Goal: Task Accomplishment & Management: Use online tool/utility

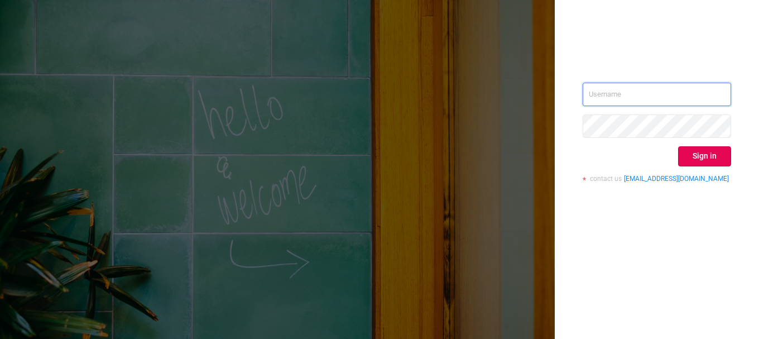
type input "svmadops@streamvisionmedia.com"
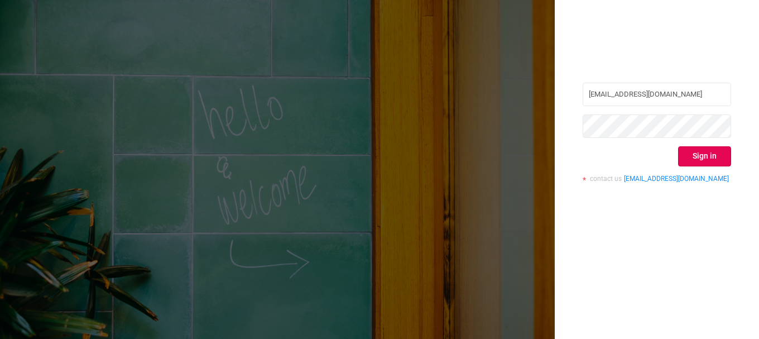
click at [657, 30] on div "svmadops@streamvisionmedia.com Sign in contact us info@protected.media" at bounding box center [657, 169] width 204 height 339
click at [683, 159] on button "Sign in" at bounding box center [704, 156] width 53 height 20
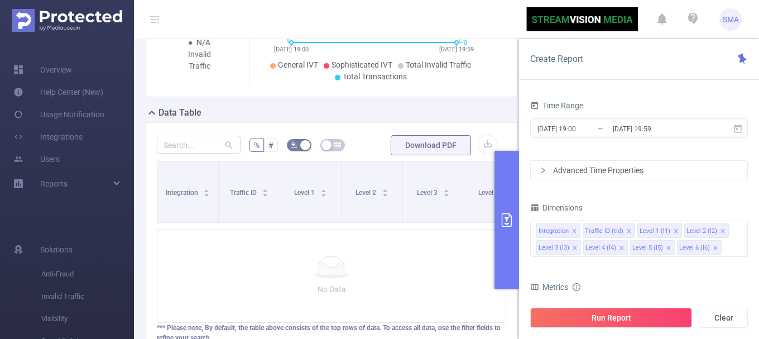
scroll to position [157, 0]
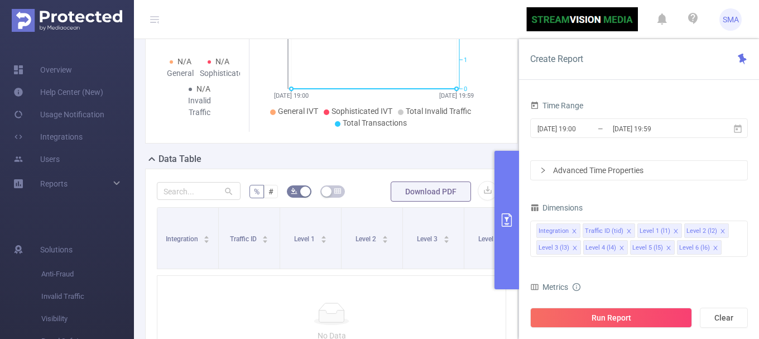
click at [508, 216] on icon "primary" at bounding box center [506, 219] width 13 height 13
click at [506, 194] on button "primary" at bounding box center [507, 220] width 25 height 138
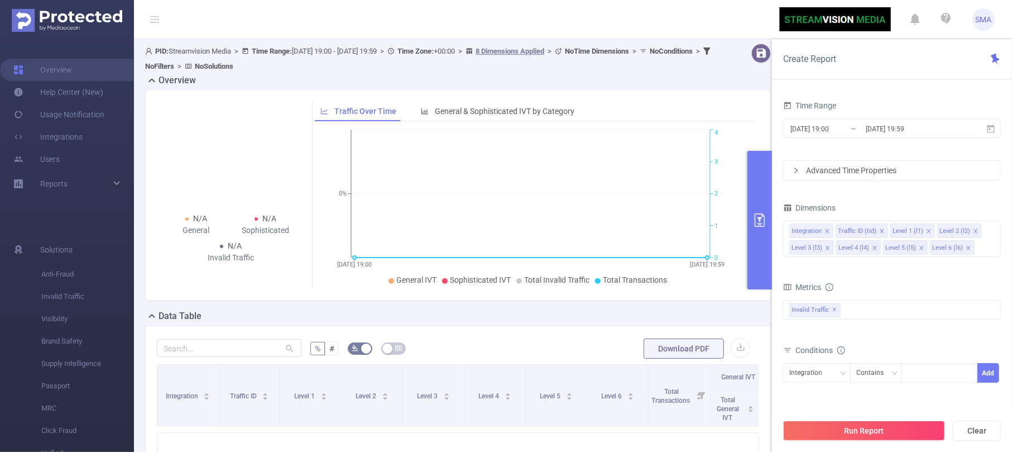
click at [759, 207] on button "primary" at bounding box center [760, 220] width 25 height 138
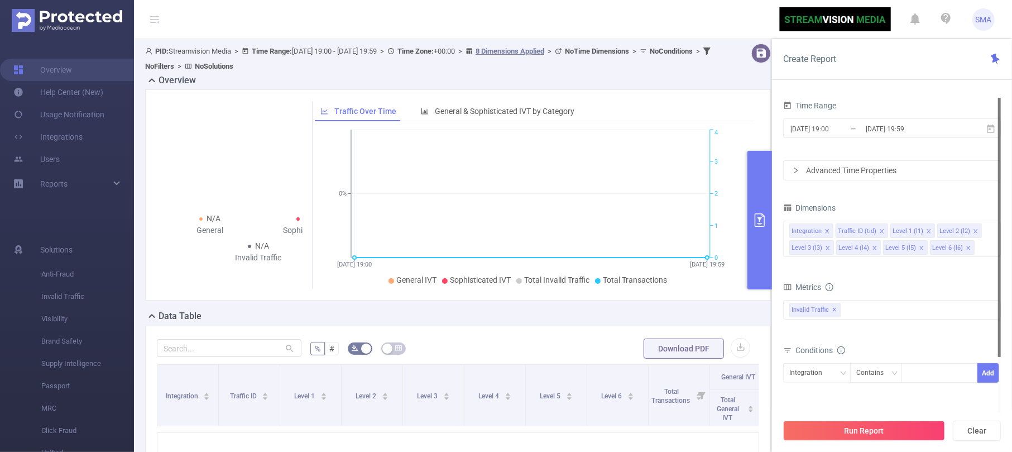
click at [759, 241] on button "primary" at bounding box center [760, 220] width 25 height 138
click at [759, 134] on span "2025-10-13 19:00 _ 2025-10-13 19:59" at bounding box center [892, 128] width 218 height 20
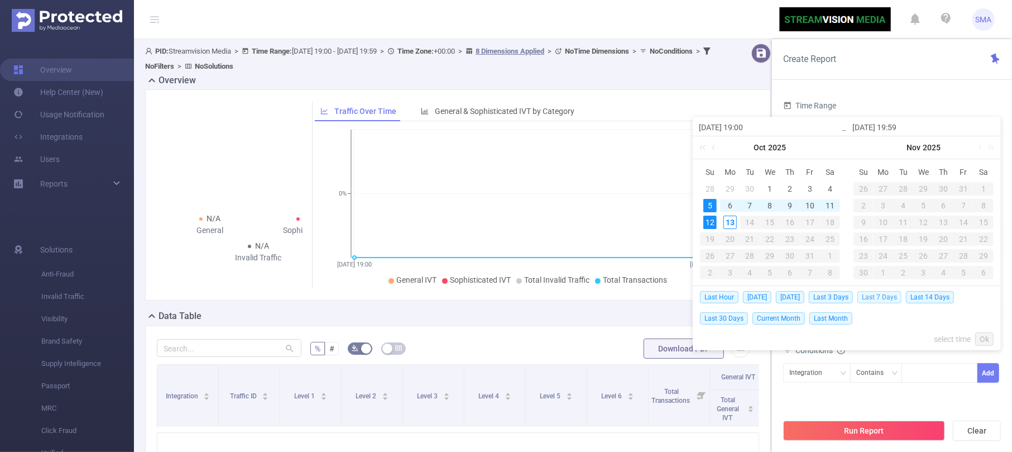
click at [759, 297] on span "Last 7 Days" at bounding box center [880, 297] width 44 height 12
type input "2025-10-06 00:00"
type input "2025-10-12 23:59"
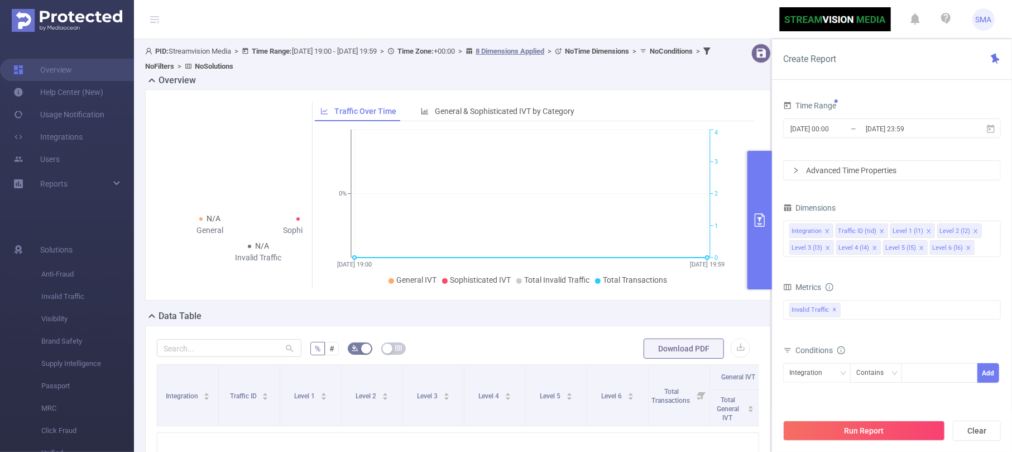
click at [759, 178] on div "Advanced Time Properties" at bounding box center [892, 170] width 217 height 19
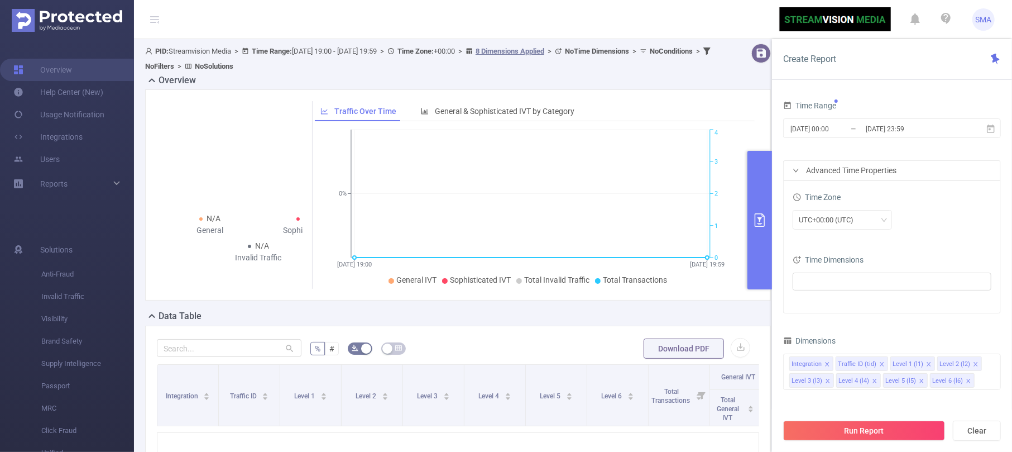
click at [759, 270] on div at bounding box center [892, 282] width 199 height 25
click at [759, 276] on ul at bounding box center [888, 281] width 184 height 17
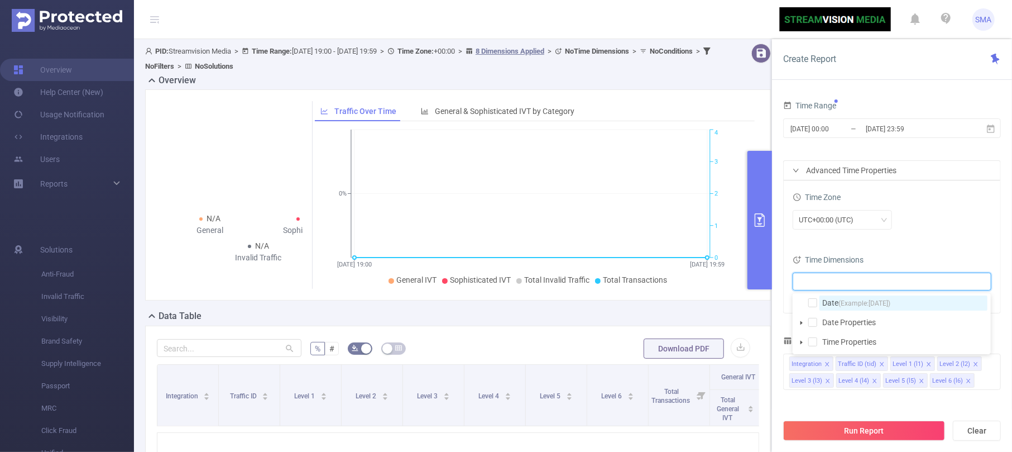
click at [759, 298] on span "Date (Example: 2025-10-13 )" at bounding box center [904, 302] width 168 height 15
click at [759, 307] on div "Time Range 2025-10-06 00:00 _ 2025-10-12 23:59 Advanced Time Properties Time Zo…" at bounding box center [892, 279] width 240 height 385
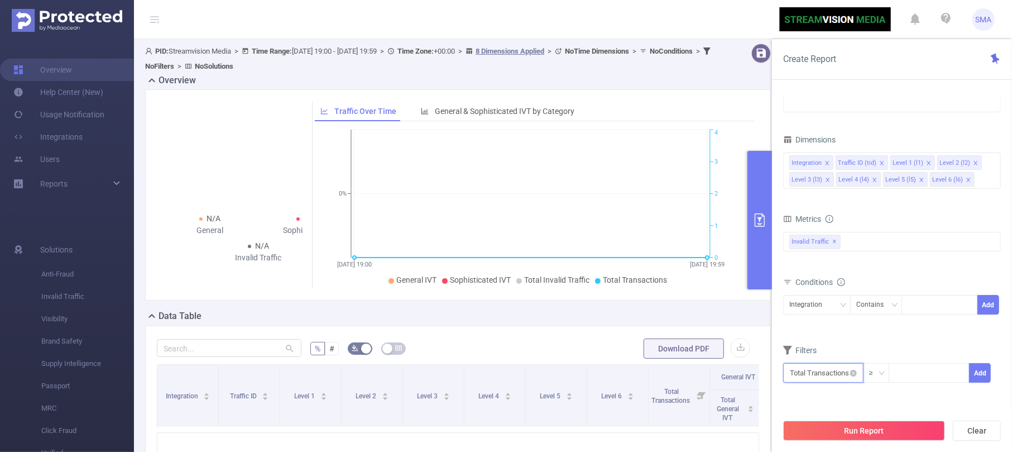
click at [759, 338] on input "text" at bounding box center [823, 373] width 80 height 20
click at [759, 296] on li "Invalid Traffic" at bounding box center [823, 292] width 80 height 18
click at [759, 300] on li "IVT" at bounding box center [902, 309] width 81 height 18
click at [759, 275] on li "Total IVT" at bounding box center [973, 274] width 61 height 18
click at [759, 338] on div "0% 100%" at bounding box center [860, 402] width 141 height 7
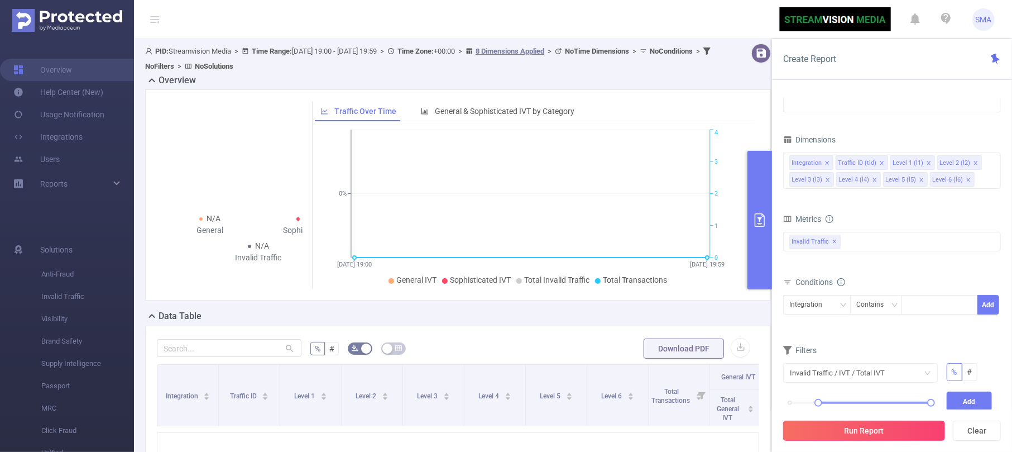
click at [759, 338] on button "Run Report" at bounding box center [864, 430] width 162 height 20
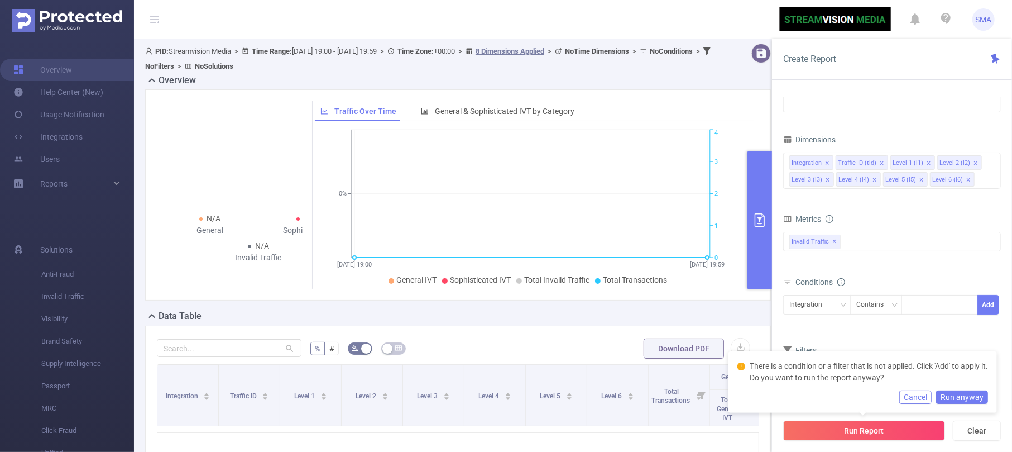
click at [759, 266] on div "bp_total brand-safety brand_is_solution bp_adult bp_arms bp_crime bp_death_inju…" at bounding box center [892, 249] width 218 height 40
click at [759, 264] on div "bp_total brand-safety brand_is_solution bp_adult bp_arms bp_crime bp_death_inju…" at bounding box center [892, 248] width 218 height 33
click at [759, 338] on button "Cancel" at bounding box center [916, 396] width 32 height 13
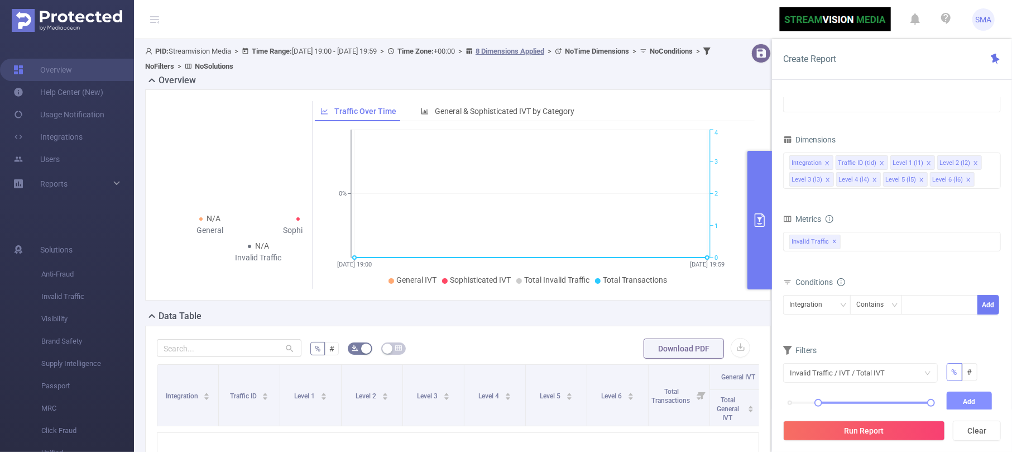
click at [759, 338] on button "Add" at bounding box center [970, 401] width 46 height 20
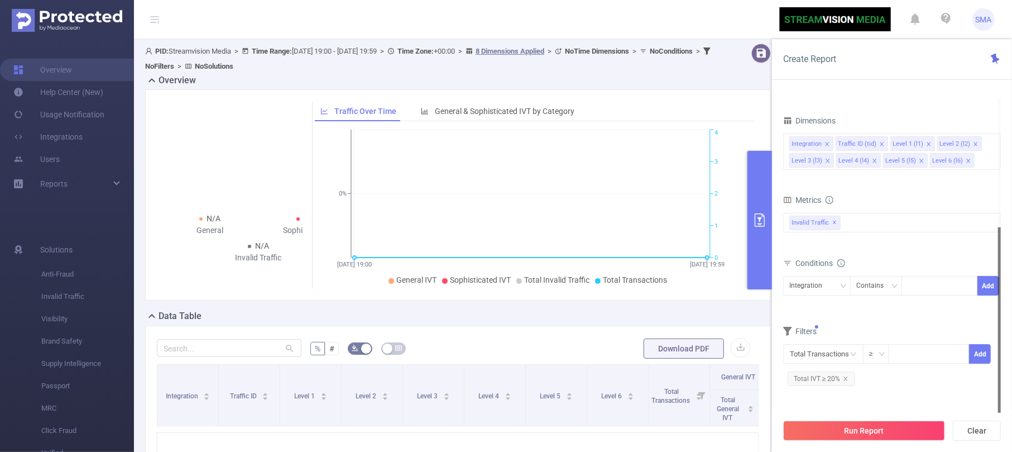
click at [759, 338] on div "Run Report Clear" at bounding box center [892, 430] width 240 height 42
click at [759, 338] on button "Run Report" at bounding box center [864, 430] width 162 height 20
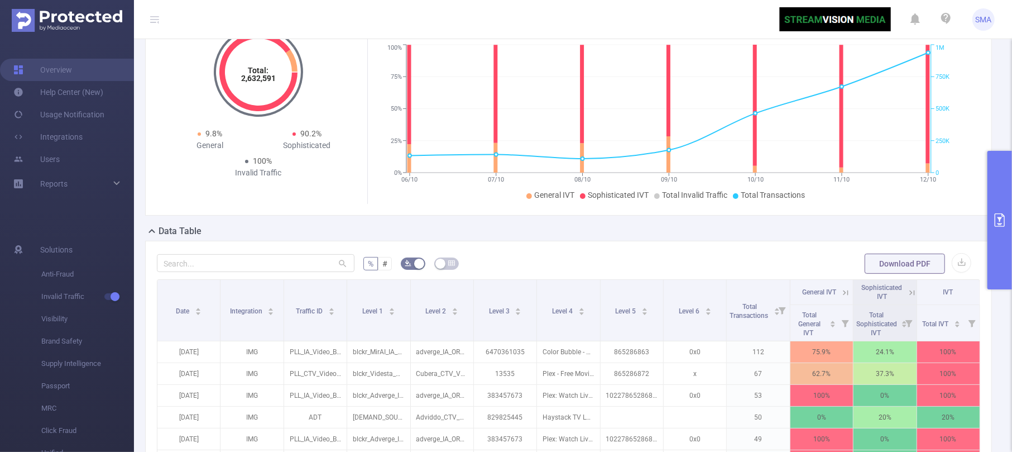
scroll to position [149, 0]
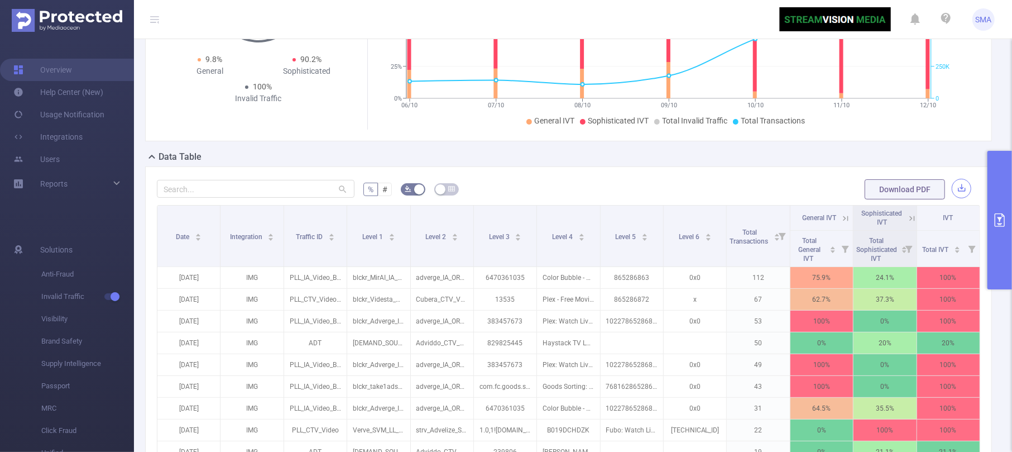
click at [759, 198] on button "button" at bounding box center [962, 189] width 20 height 20
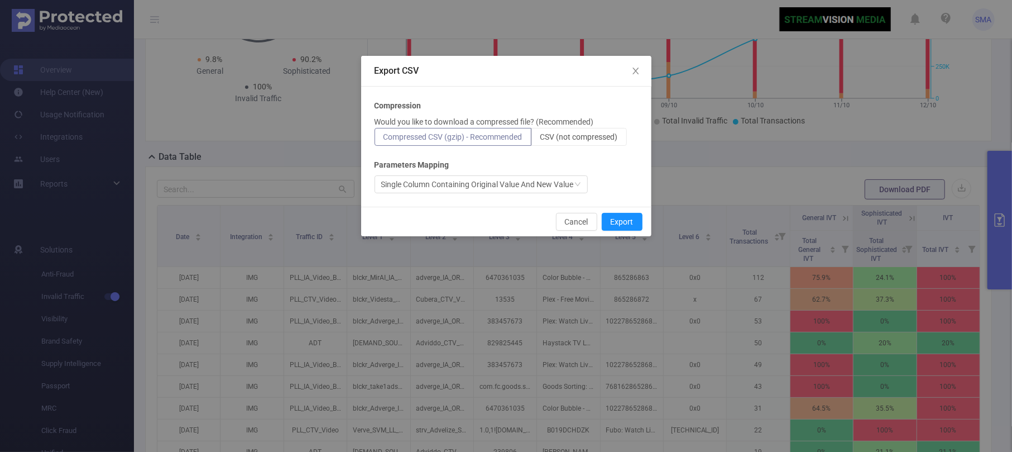
click at [558, 146] on div "Compression Would you like to download a compressed file? (Recommended) Compres…" at bounding box center [507, 146] width 264 height 93
click at [561, 143] on label "CSV (not compressed)" at bounding box center [579, 137] width 95 height 18
click at [540, 140] on input "CSV (not compressed)" at bounding box center [540, 140] width 0 height 0
click at [613, 214] on button "Export" at bounding box center [622, 222] width 41 height 18
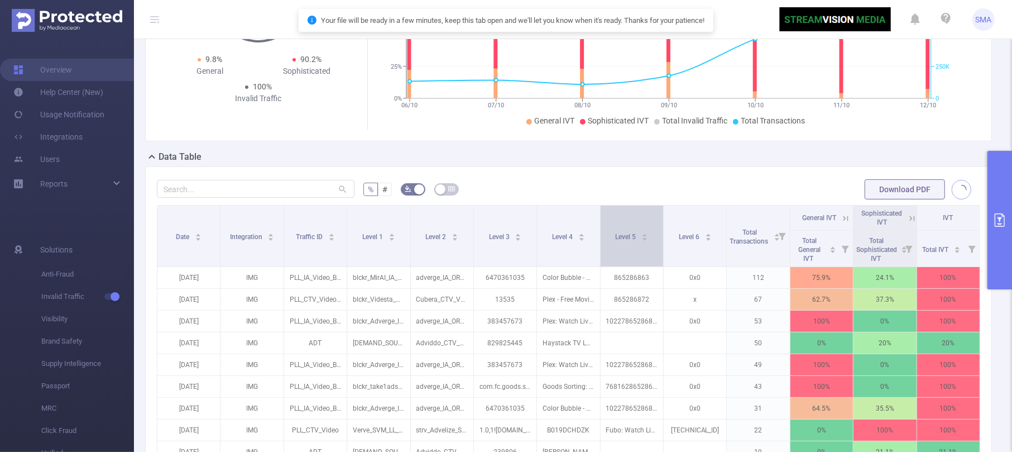
scroll to position [0, 0]
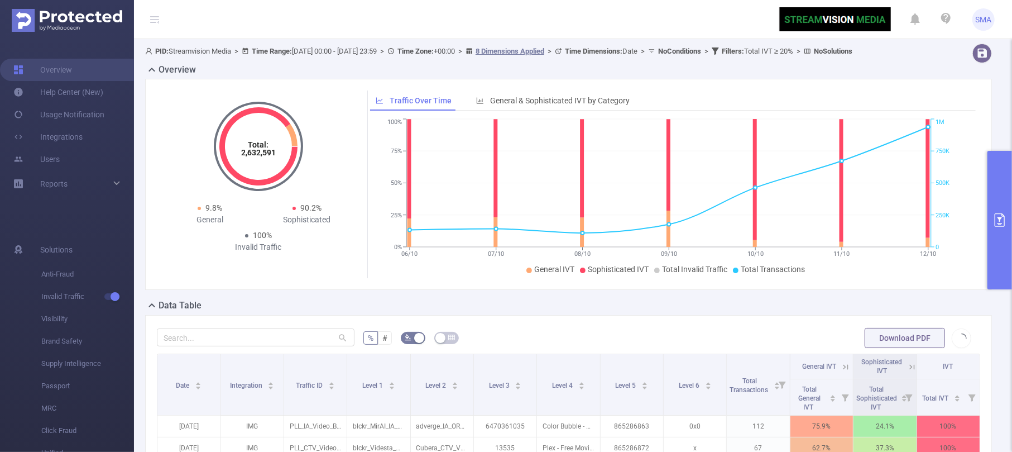
click at [759, 194] on button "primary" at bounding box center [1000, 220] width 25 height 138
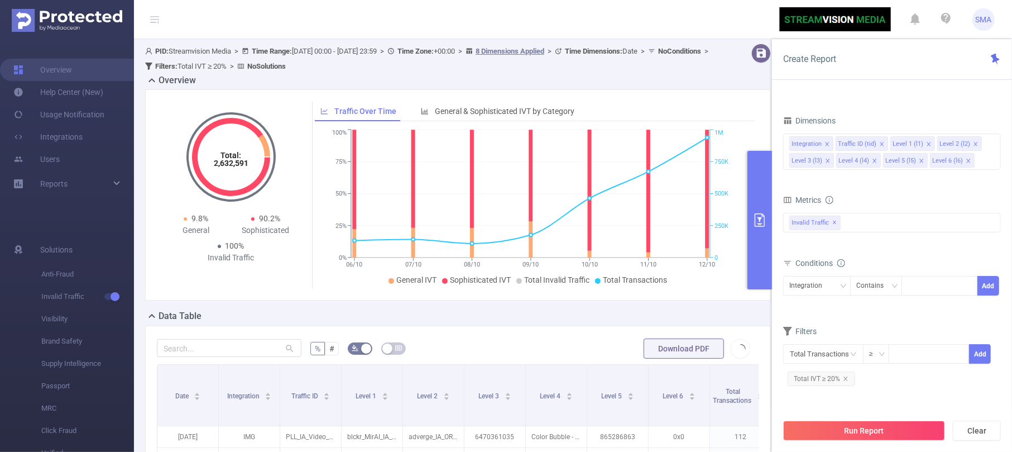
click at [759, 327] on div "Filters" at bounding box center [892, 332] width 218 height 18
click at [759, 338] on div "Filters" at bounding box center [892, 332] width 218 height 18
click at [759, 291] on div "Integration" at bounding box center [817, 285] width 55 height 18
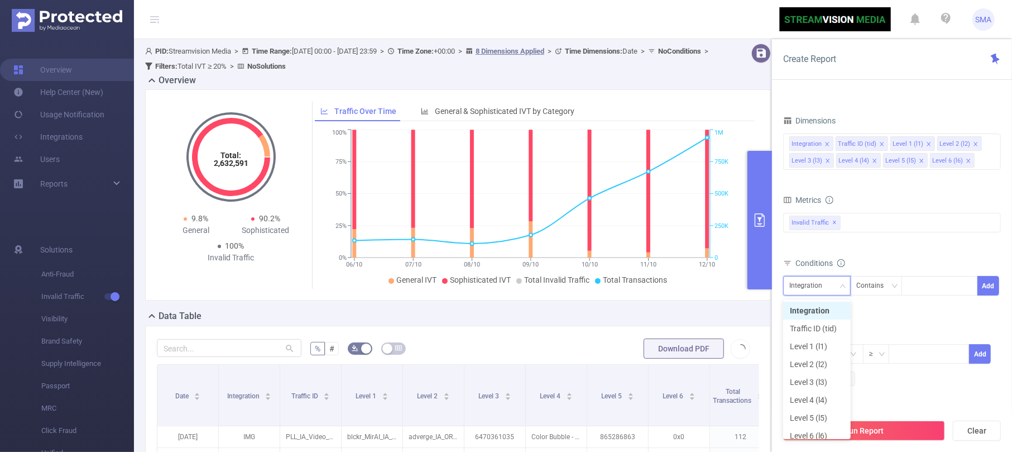
click at [759, 291] on div "Integration" at bounding box center [817, 285] width 55 height 18
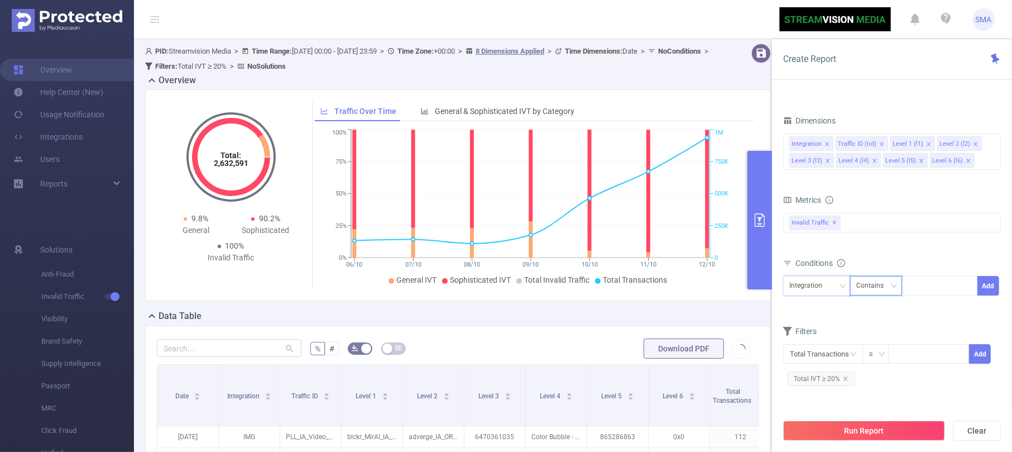
click at [759, 290] on div "Contains" at bounding box center [874, 285] width 35 height 18
click at [759, 257] on div "Conditions" at bounding box center [892, 264] width 218 height 18
click at [759, 286] on div "Integration" at bounding box center [810, 285] width 41 height 18
click at [759, 338] on li "Level 2 (l2)" at bounding box center [817, 364] width 68 height 18
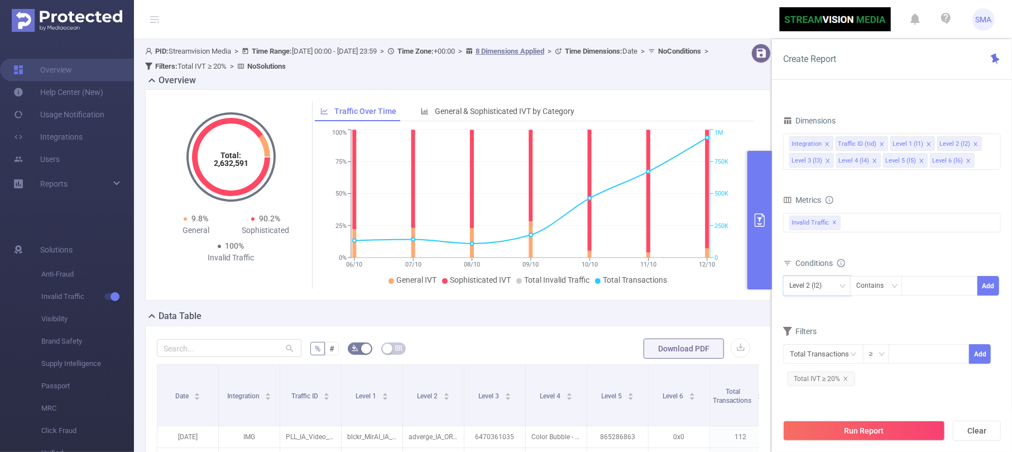
click at [759, 323] on form "Dimensions Integration Traffic ID (tid) Level 1 (l1) Level 2 (l2) Level 3 (l3) …" at bounding box center [892, 255] width 218 height 284
click at [759, 293] on input at bounding box center [910, 286] width 5 height 15
click at [759, 304] on div "Level 2 (l2) Contains Add" at bounding box center [892, 290] width 218 height 32
click at [759, 338] on input at bounding box center [928, 353] width 79 height 17
